Goal: Book appointment/travel/reservation

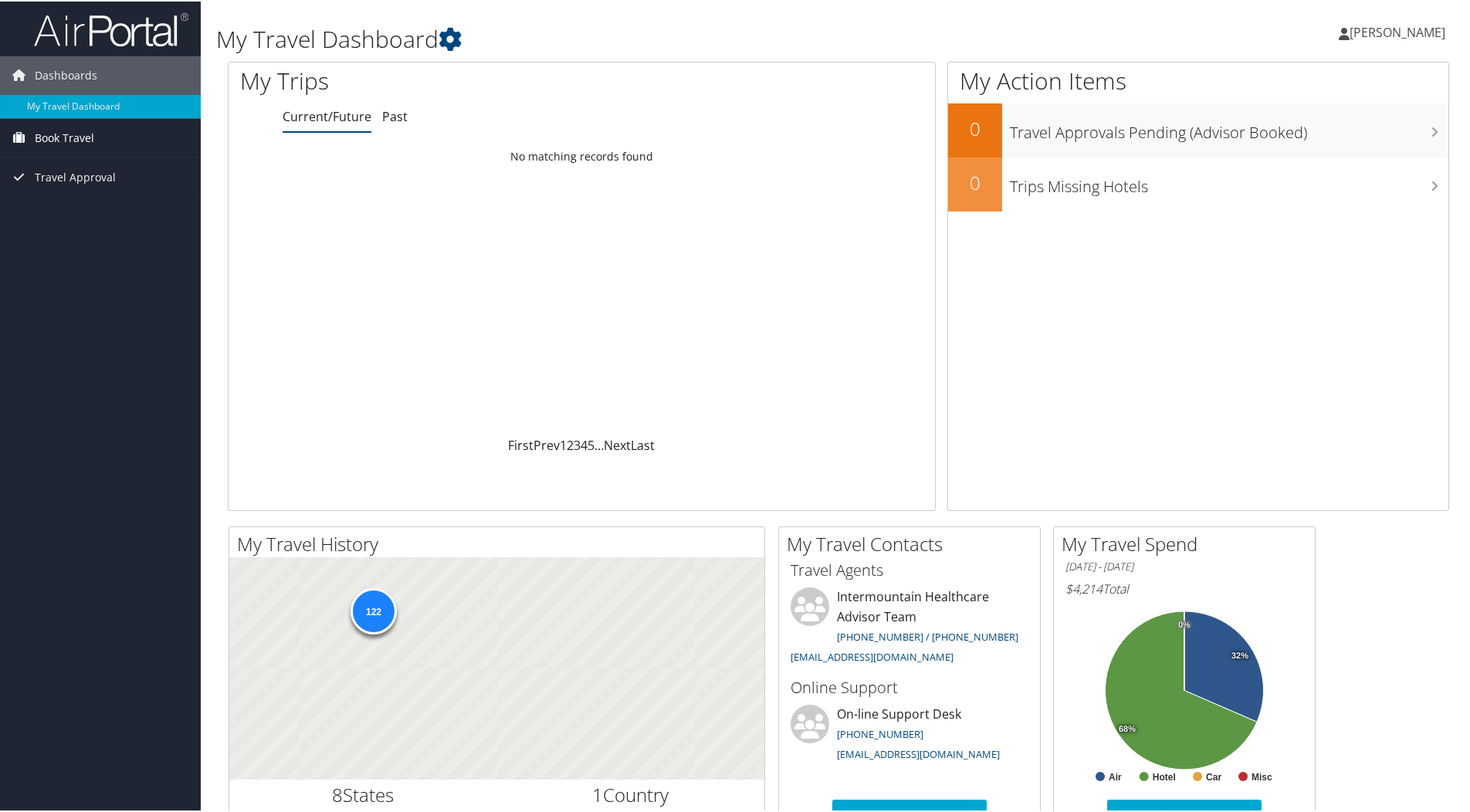
drag, startPoint x: 66, startPoint y: 132, endPoint x: 78, endPoint y: 134, distance: 12.2
click at [66, 132] on span "Book Travel" at bounding box center [64, 136] width 59 height 39
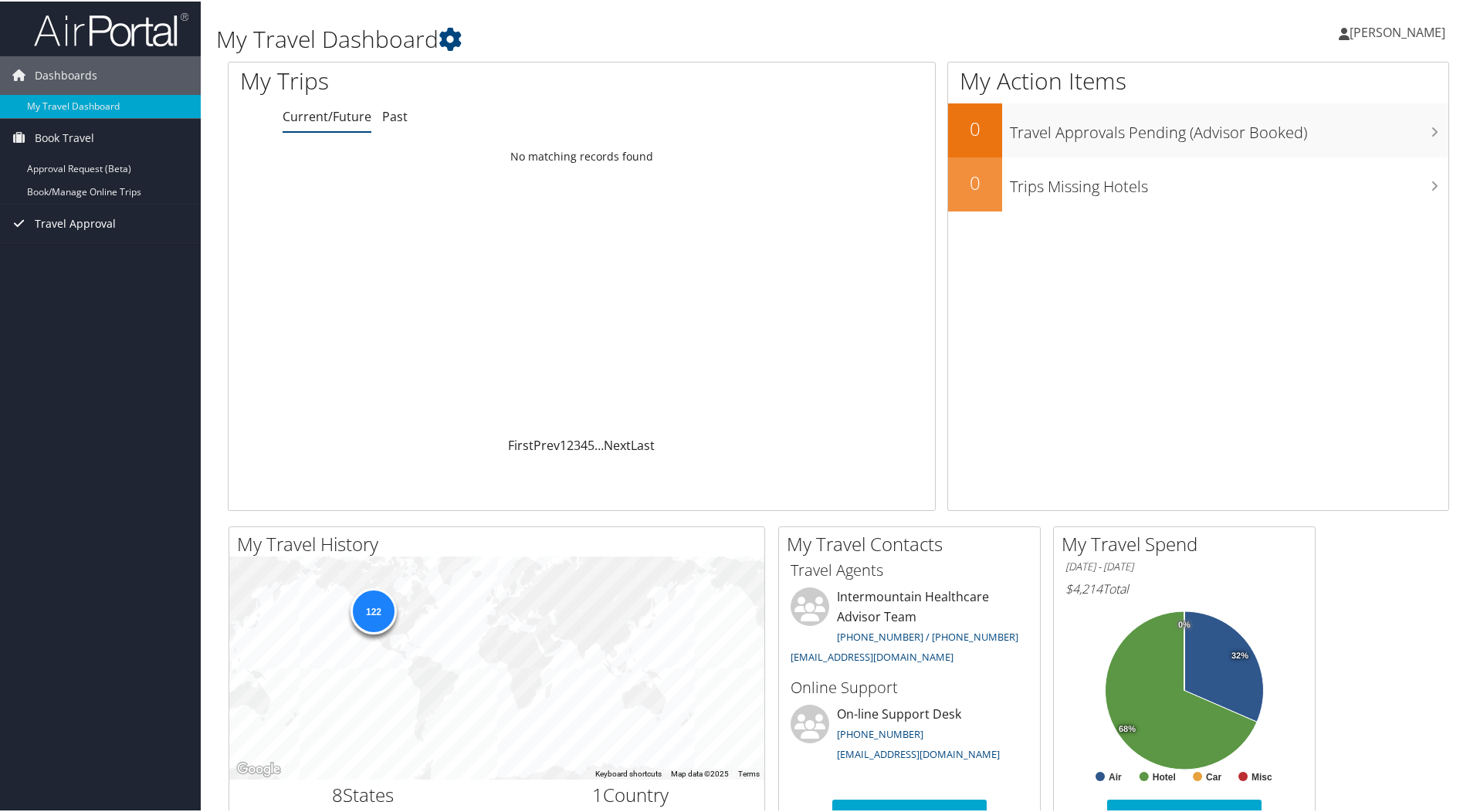
click at [82, 223] on span "Travel Approval" at bounding box center [75, 222] width 81 height 39
click at [97, 192] on link "Book/Manage Online Trips" at bounding box center [100, 191] width 201 height 23
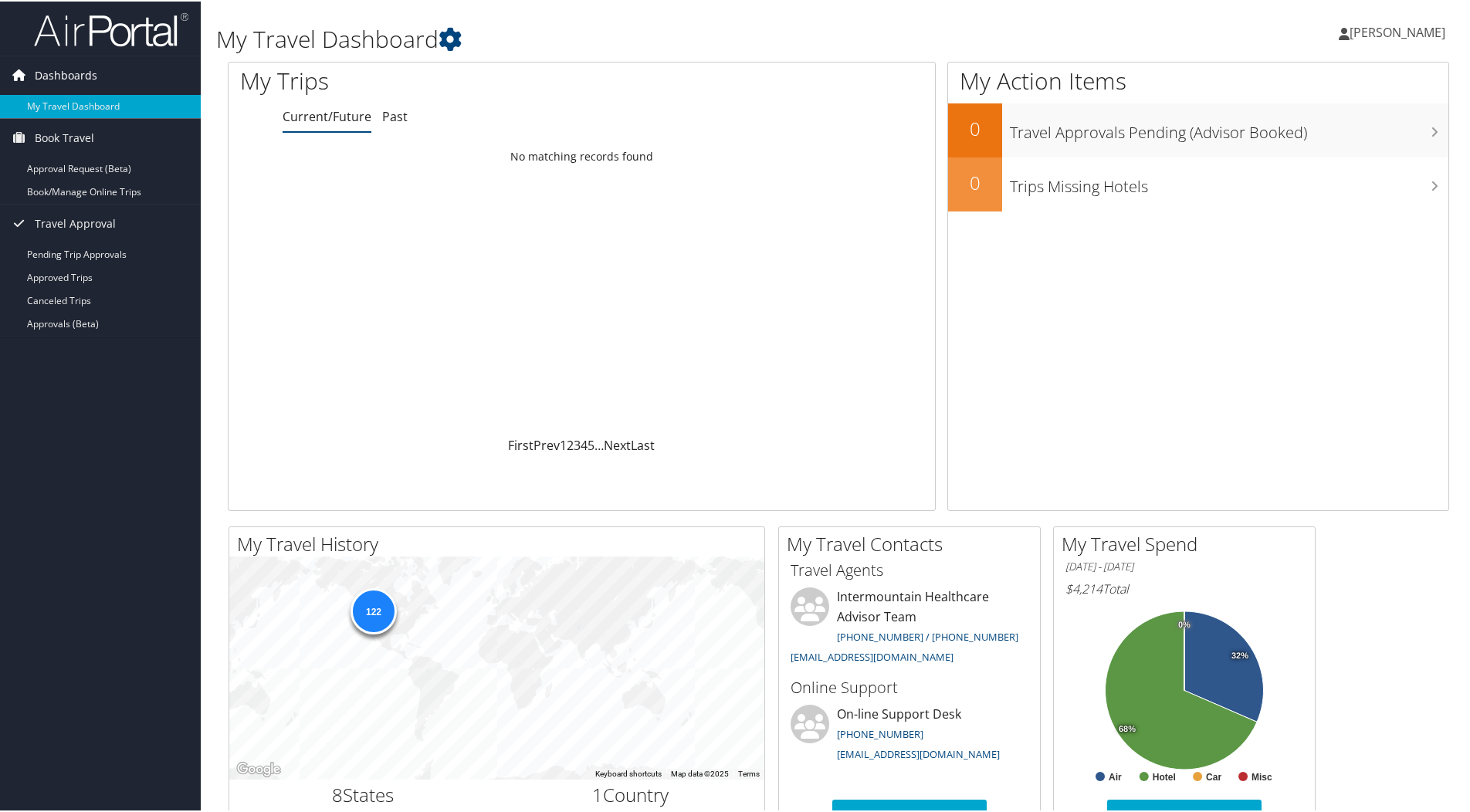
click at [59, 71] on span "Dashboards" at bounding box center [66, 74] width 63 height 39
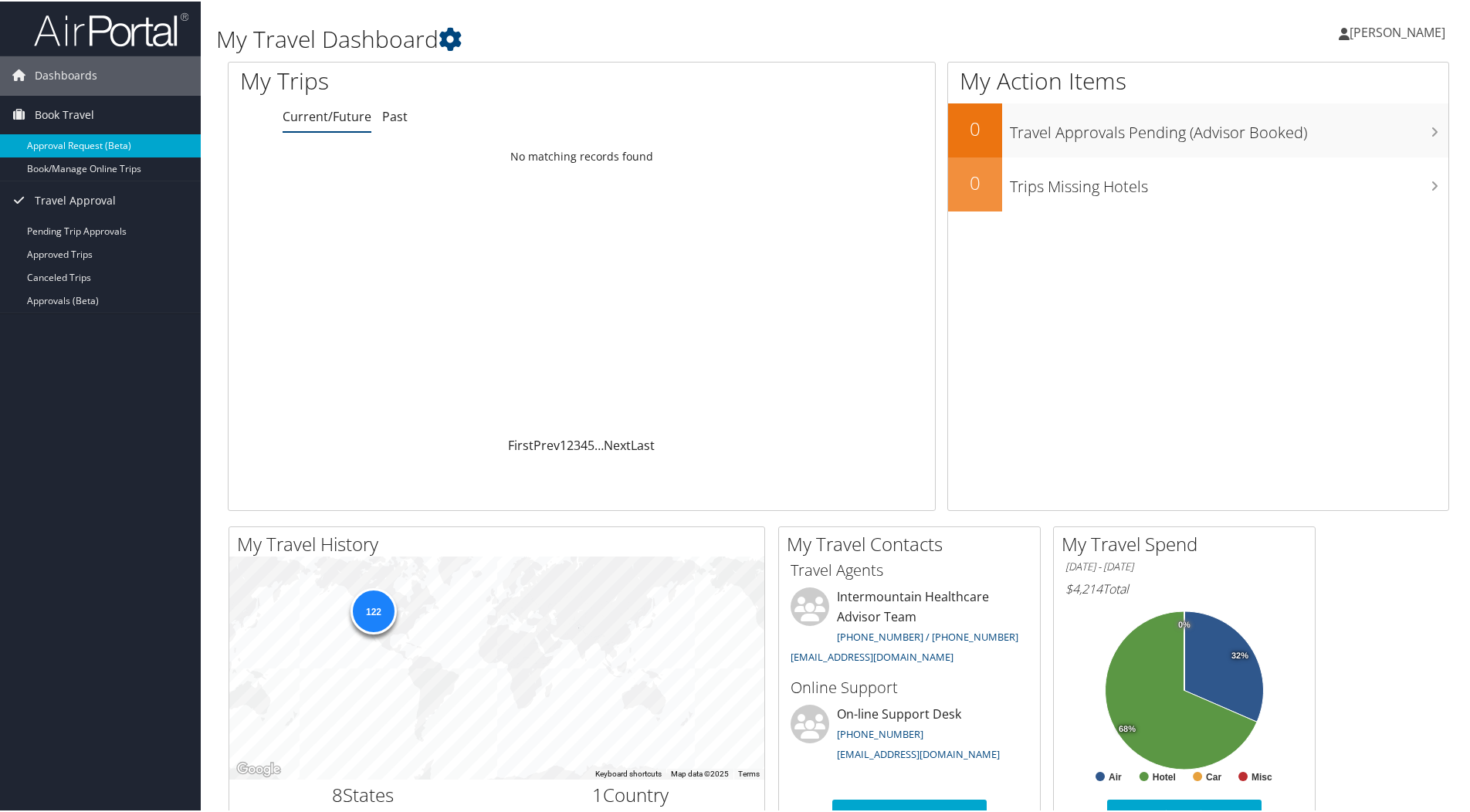
click at [79, 147] on link "Approval Request (Beta)" at bounding box center [100, 144] width 201 height 23
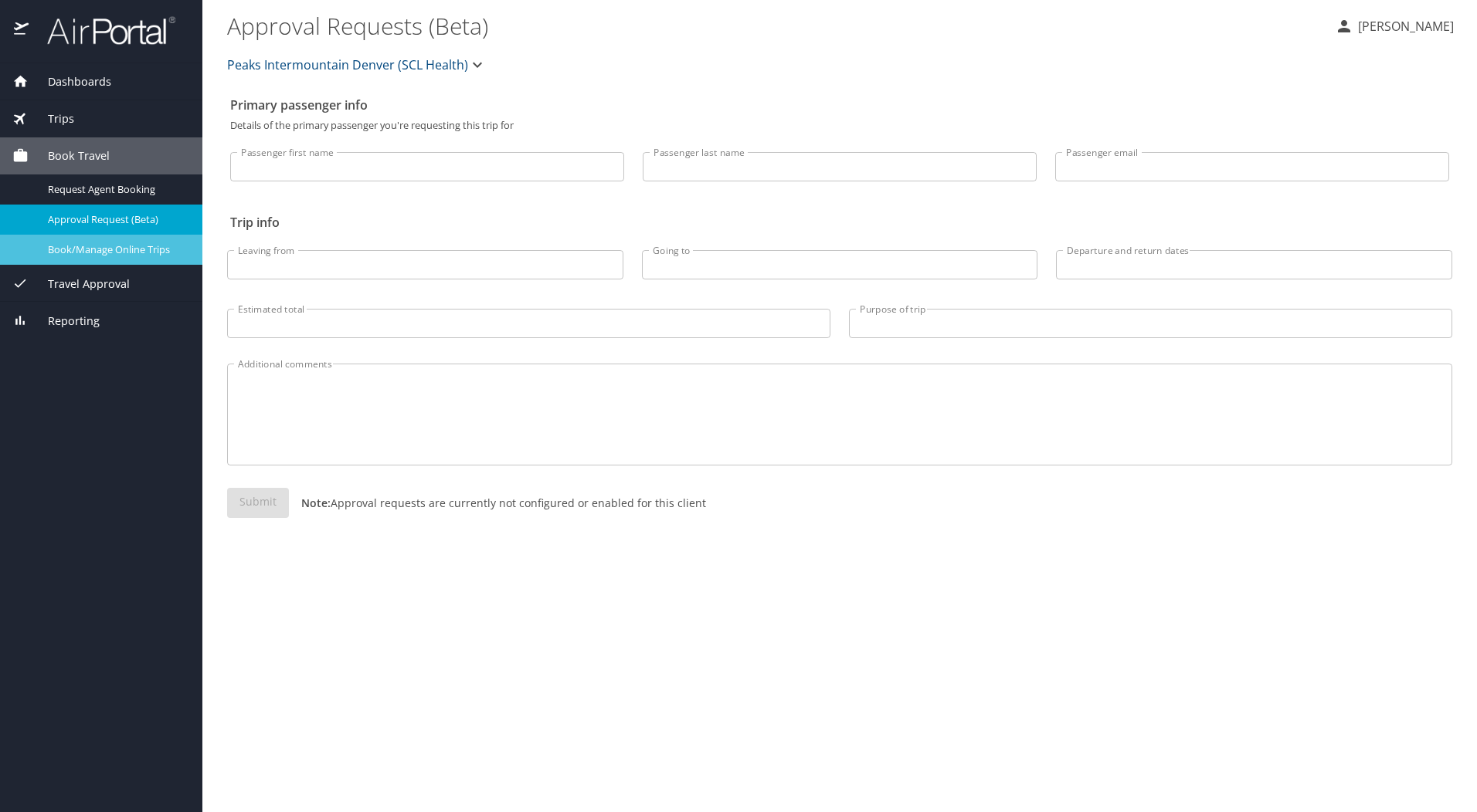
click at [138, 251] on span "Book/Manage Online Trips" at bounding box center [116, 249] width 136 height 15
